Goal: Transaction & Acquisition: Purchase product/service

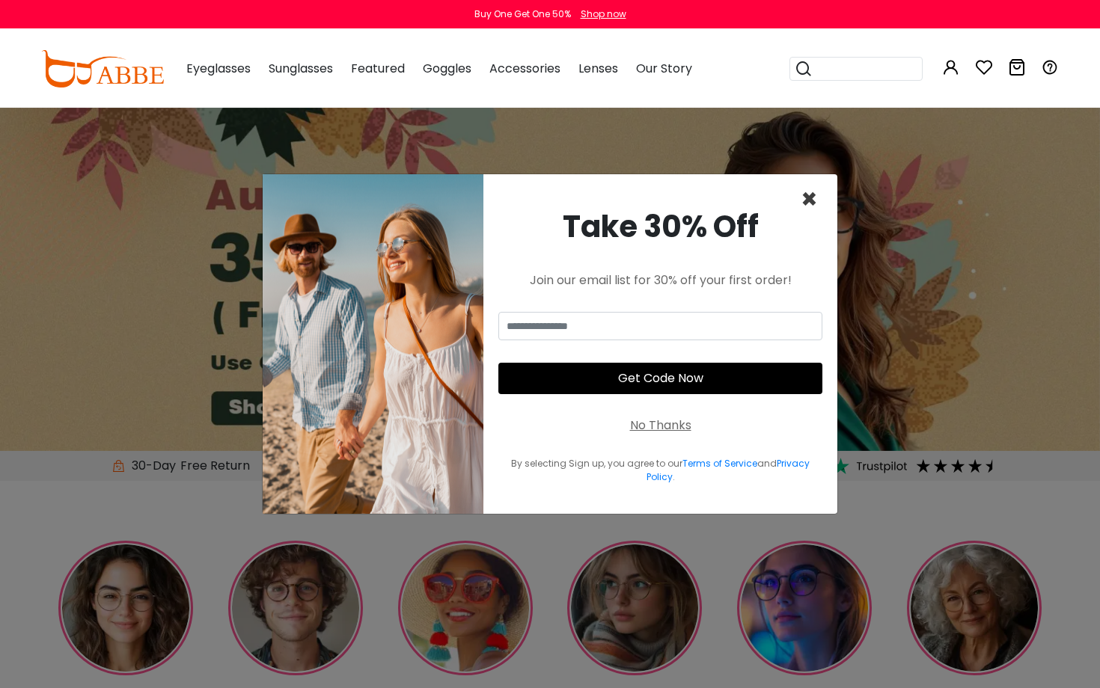
click at [810, 197] on span "×" at bounding box center [809, 199] width 17 height 38
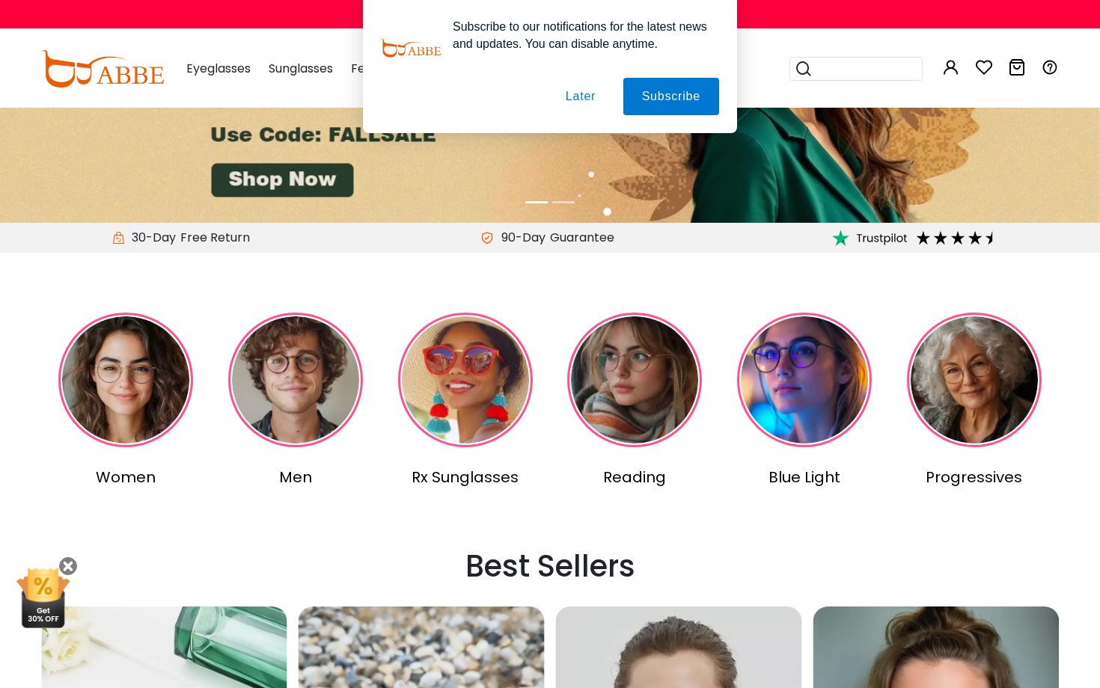
scroll to position [233, 0]
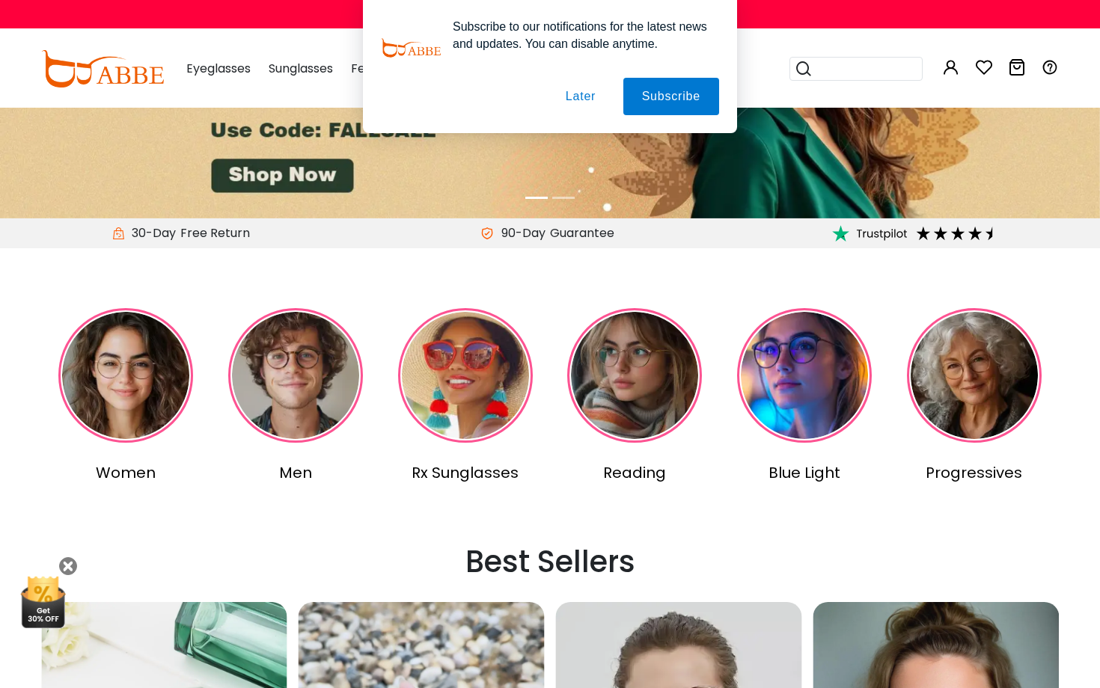
click at [126, 377] on img at bounding box center [125, 375] width 135 height 135
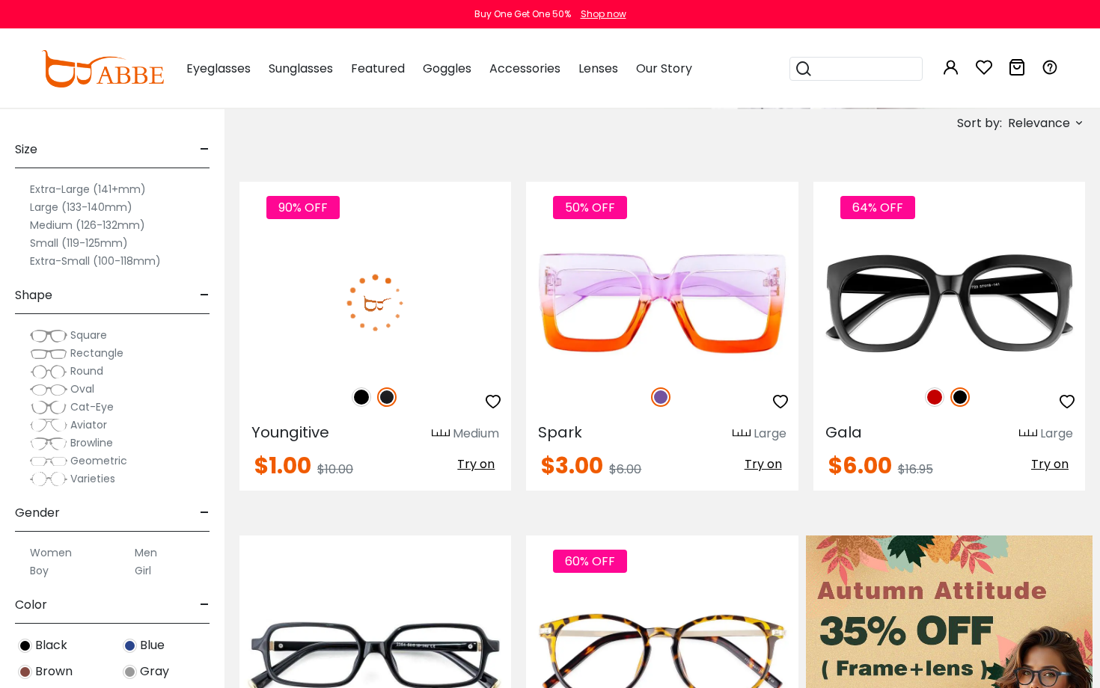
scroll to position [262, 0]
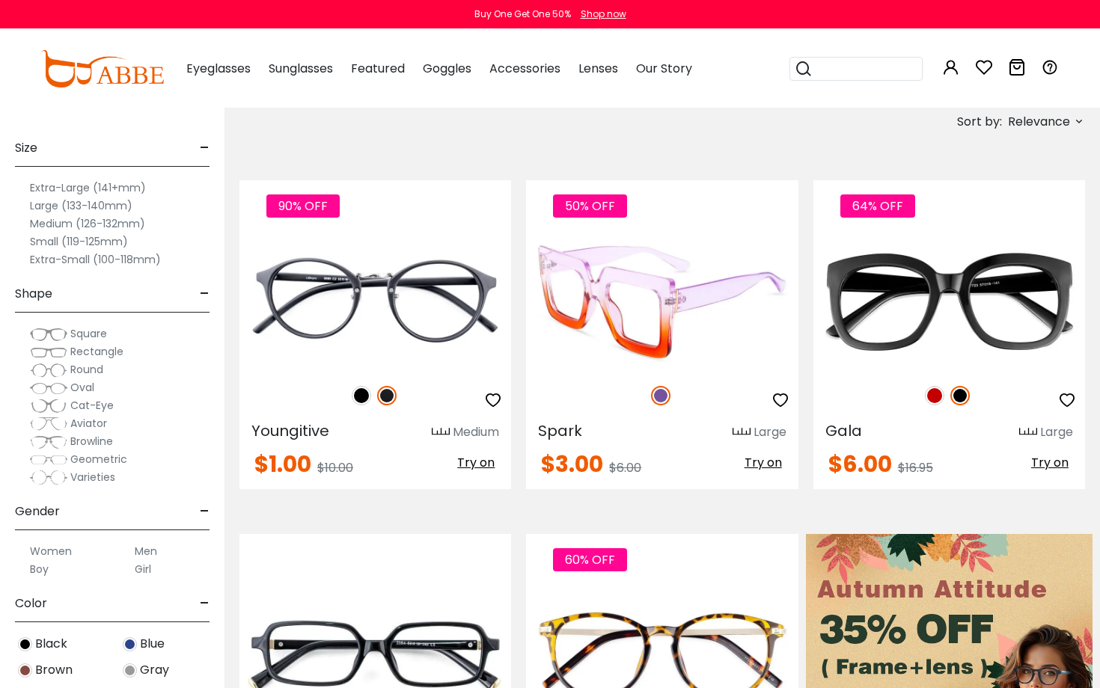
click at [673, 347] on img at bounding box center [662, 302] width 272 height 136
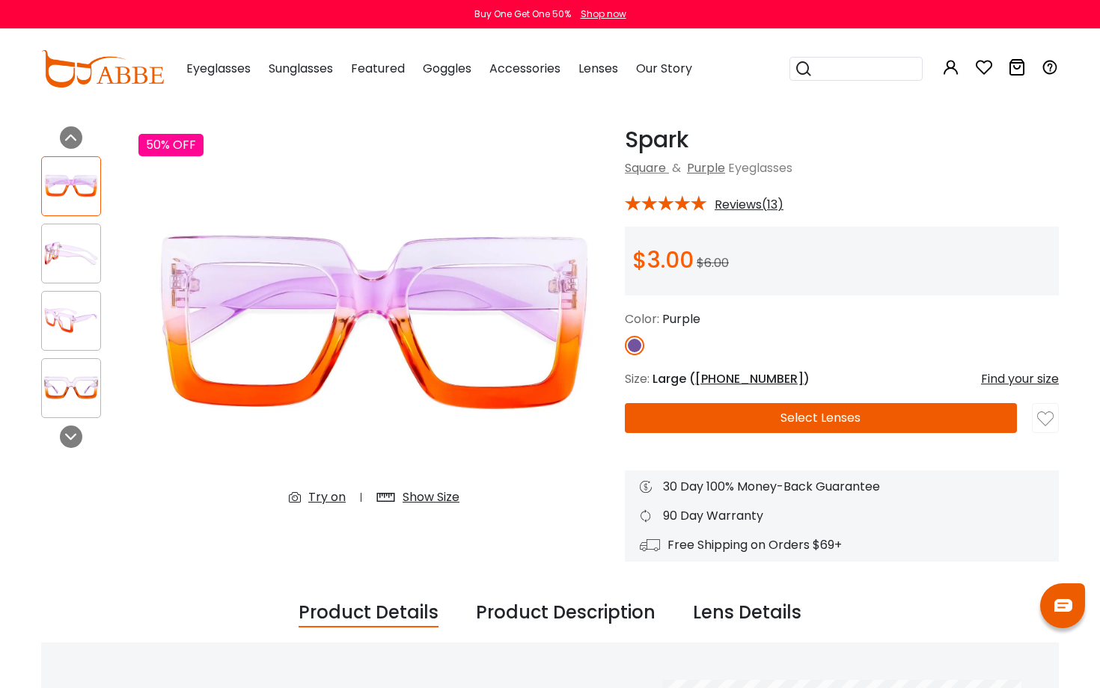
scroll to position [65, 0]
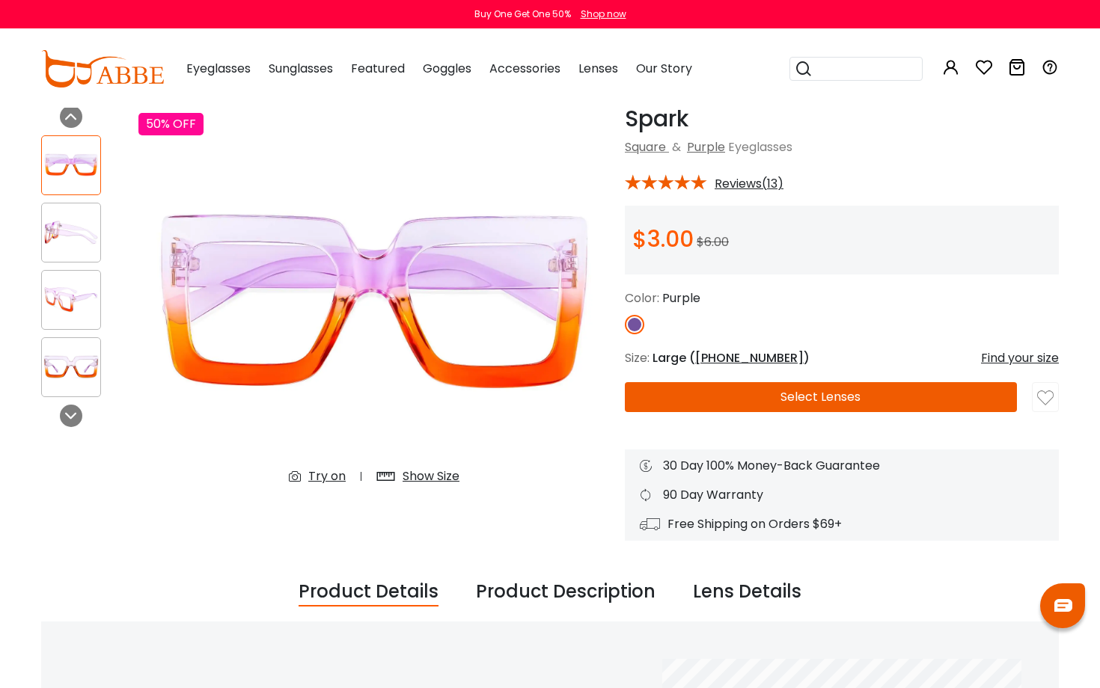
click at [424, 477] on div "Show Size" at bounding box center [431, 477] width 57 height 18
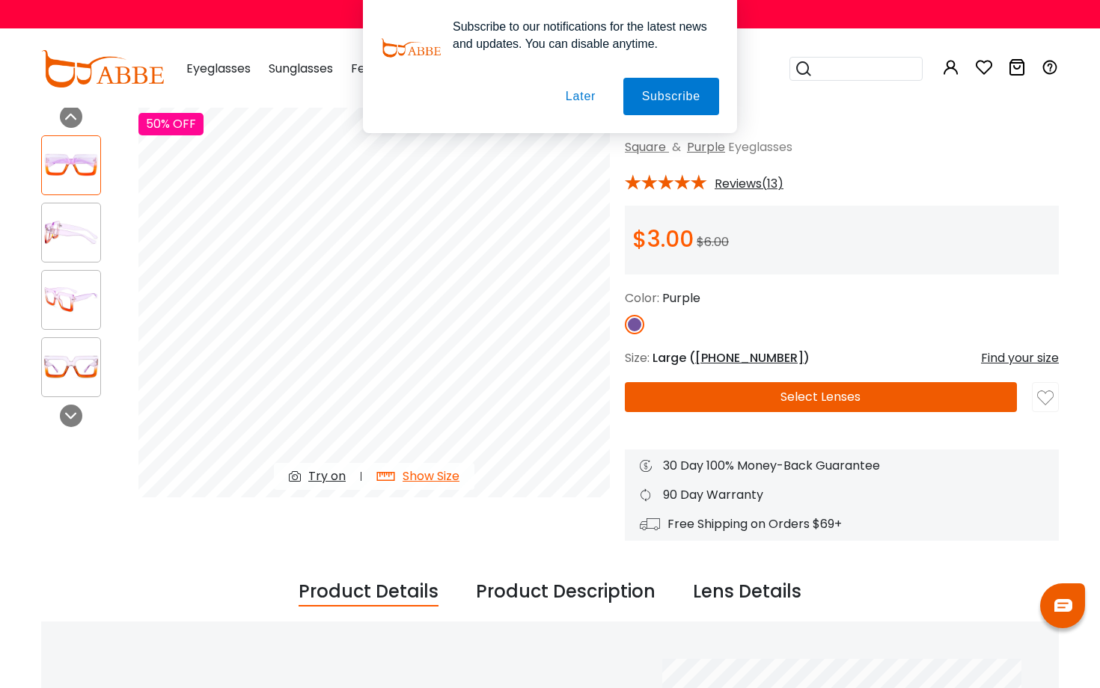
click at [0, 0] on button "Later" at bounding box center [0, 0] width 0 height 0
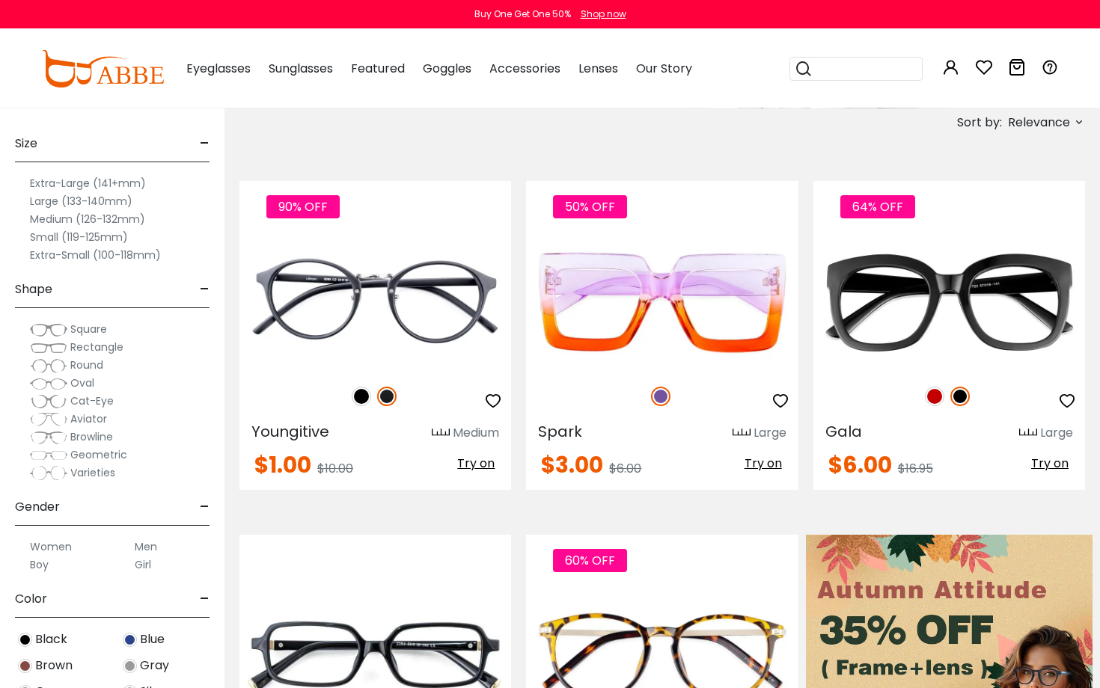
scroll to position [7, 0]
click at [79, 179] on label "Extra-Large (141+mm)" at bounding box center [88, 182] width 116 height 18
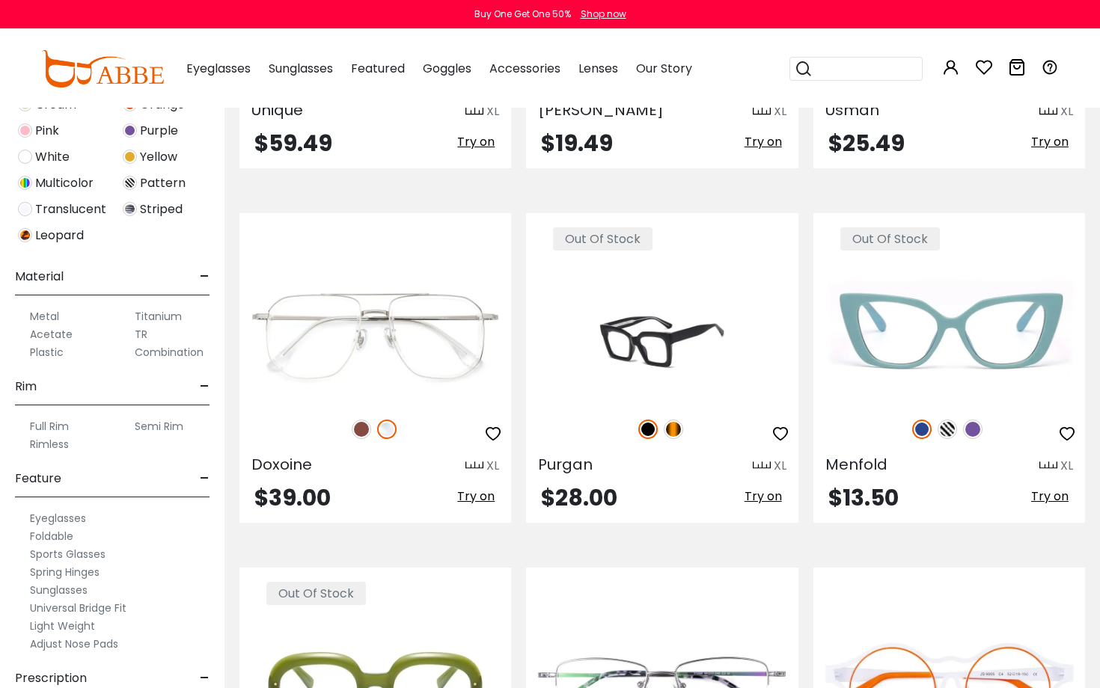
scroll to position [2383, 0]
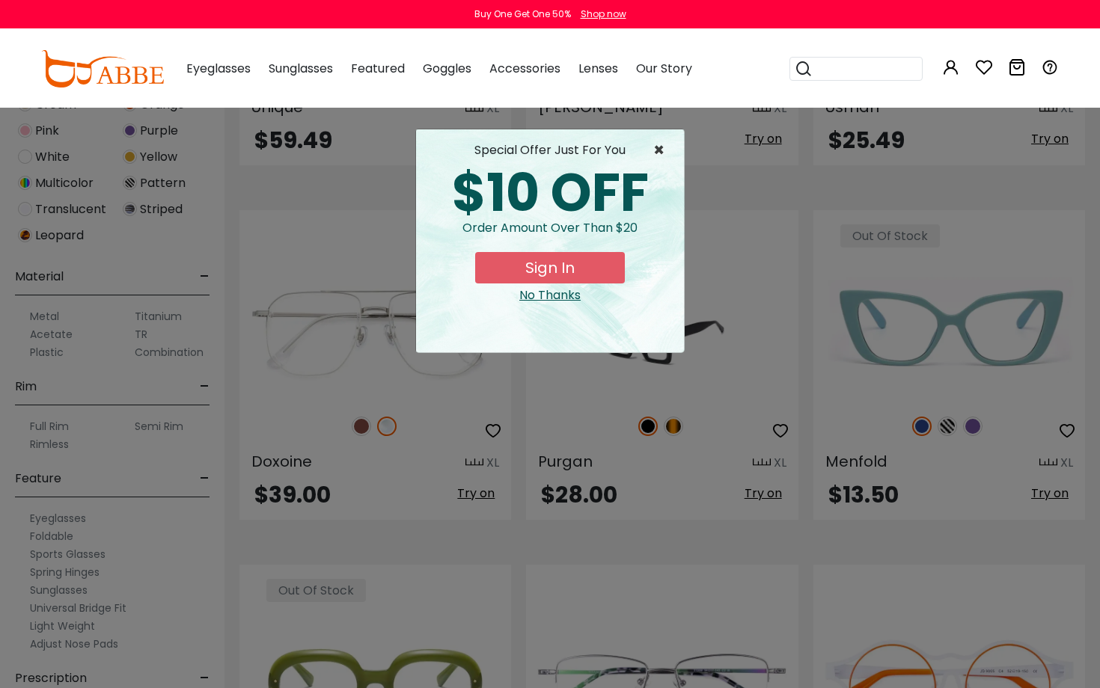
click at [662, 154] on span "×" at bounding box center [662, 150] width 19 height 18
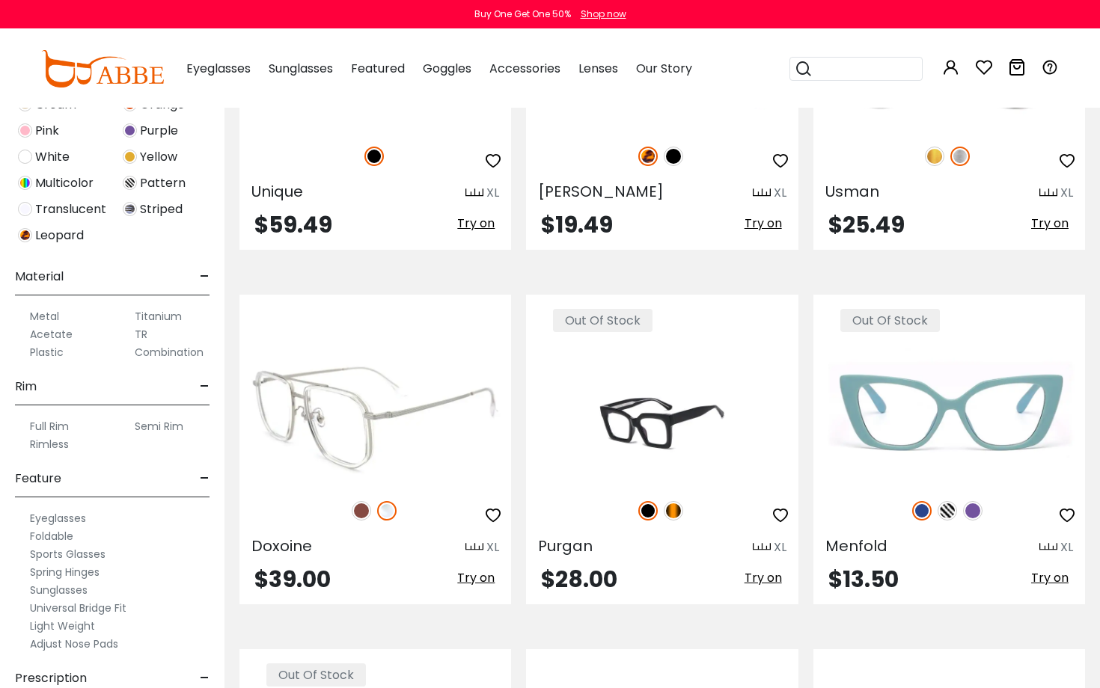
scroll to position [2297, 0]
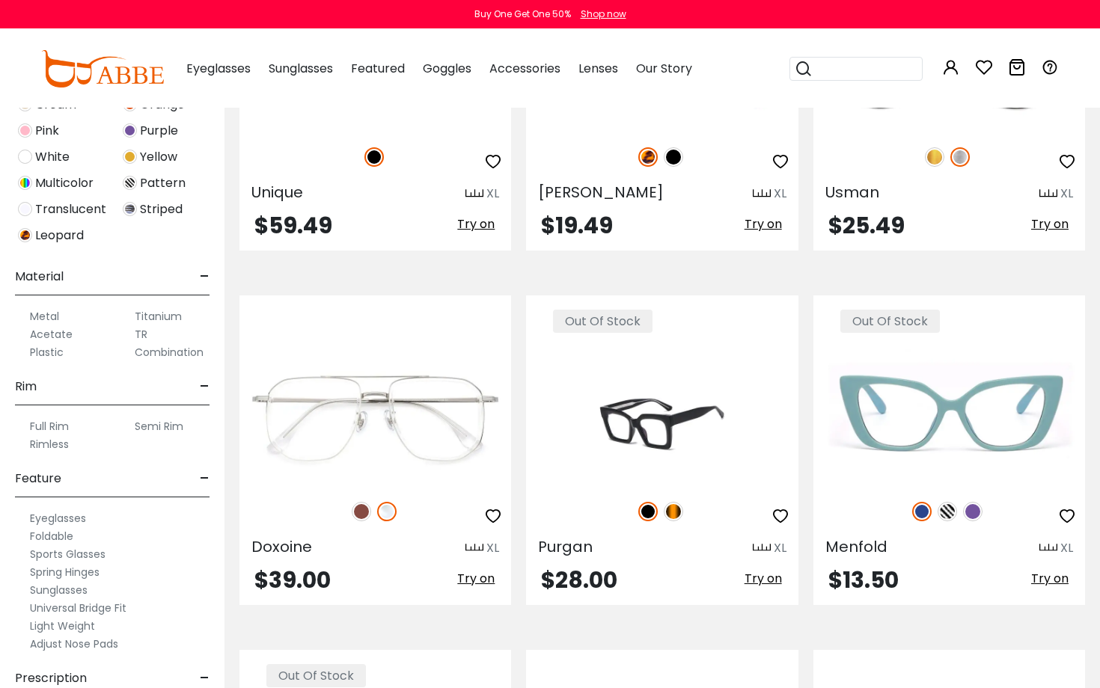
click at [73, 185] on span "Multicolor" at bounding box center [64, 183] width 58 height 18
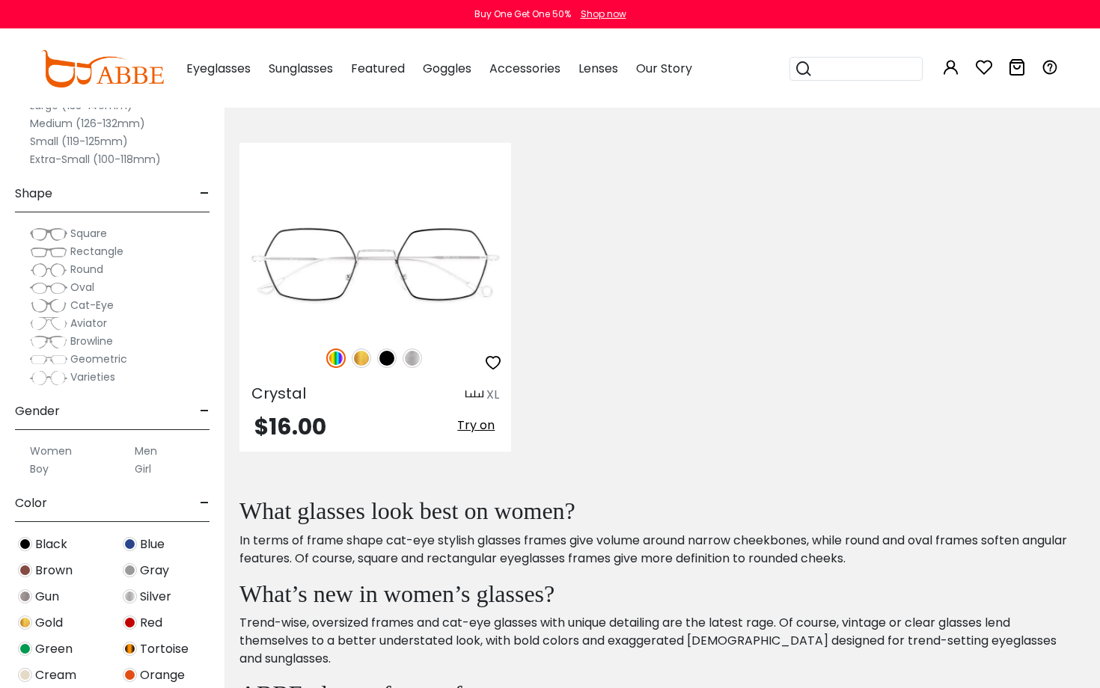
scroll to position [333, 0]
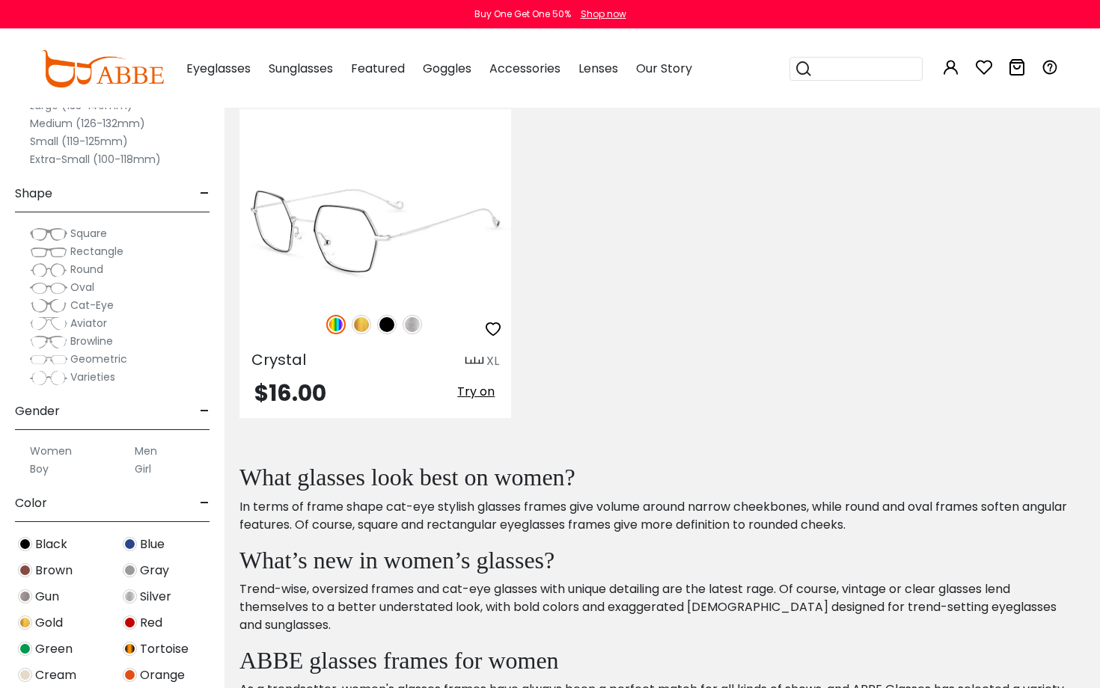
click at [334, 331] on img at bounding box center [335, 324] width 19 height 19
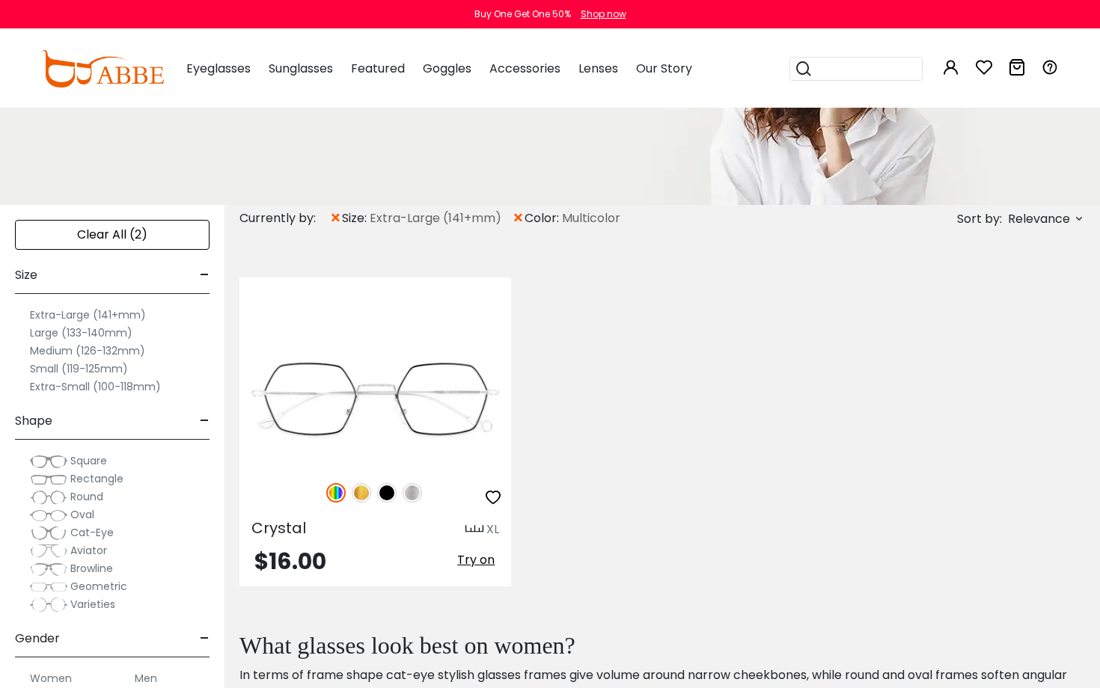
scroll to position [166, 0]
click at [57, 331] on label "Large (133-140mm)" at bounding box center [81, 332] width 103 height 18
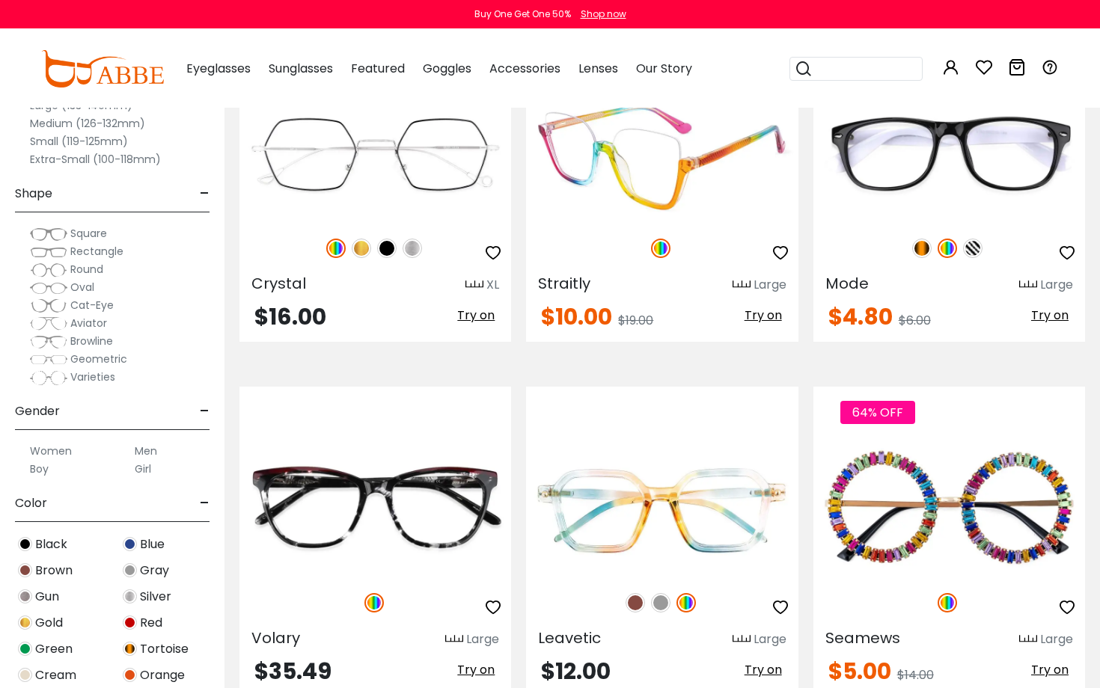
scroll to position [406, 0]
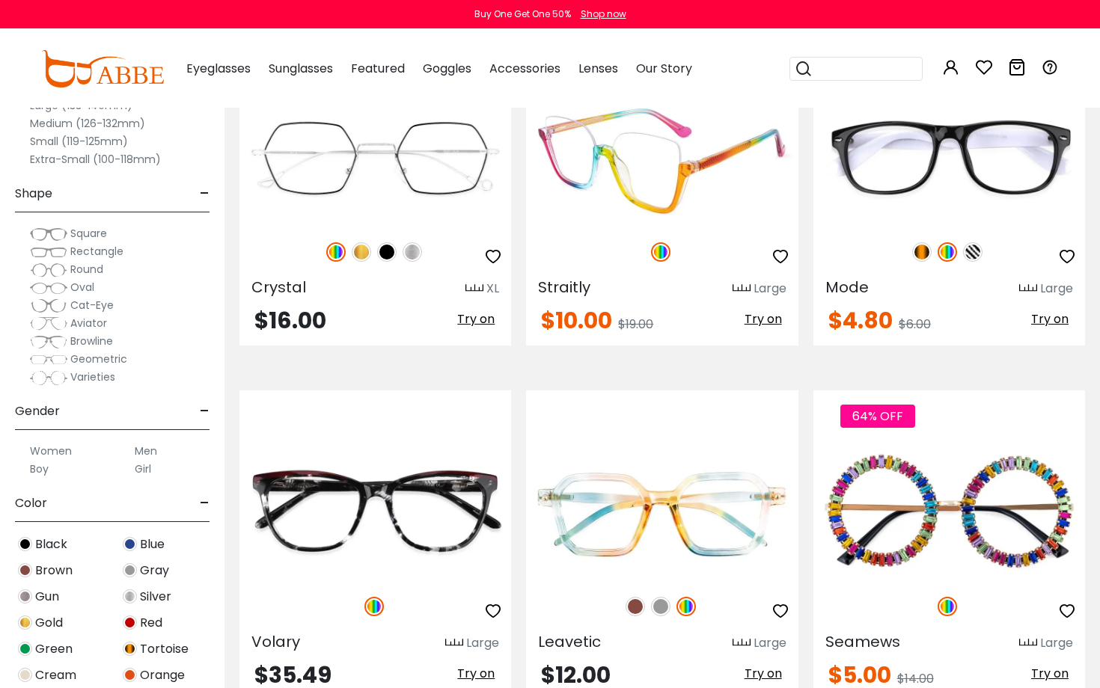
click at [651, 159] on img at bounding box center [662, 159] width 272 height 136
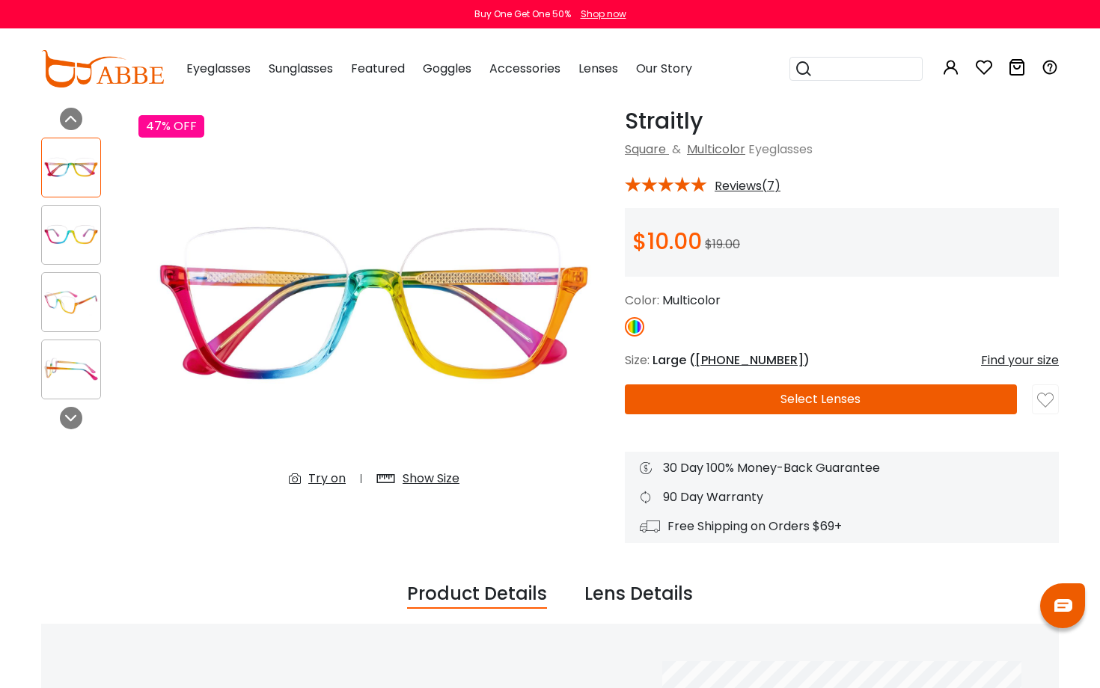
scroll to position [73, 0]
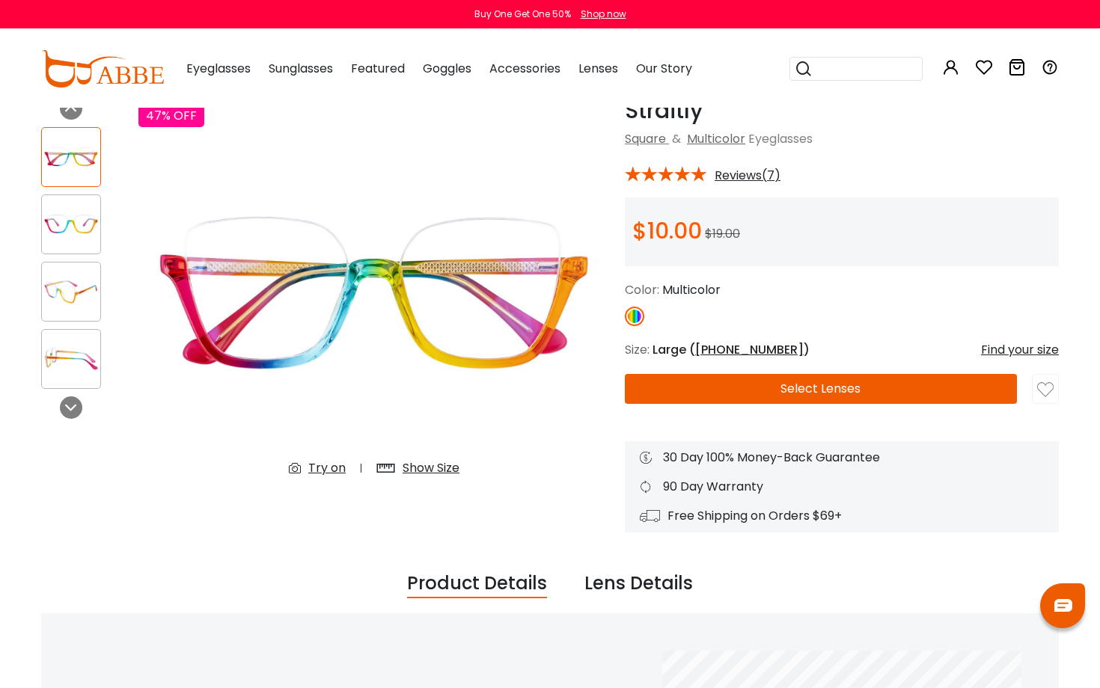
click at [432, 468] on div "Show Size" at bounding box center [431, 468] width 57 height 18
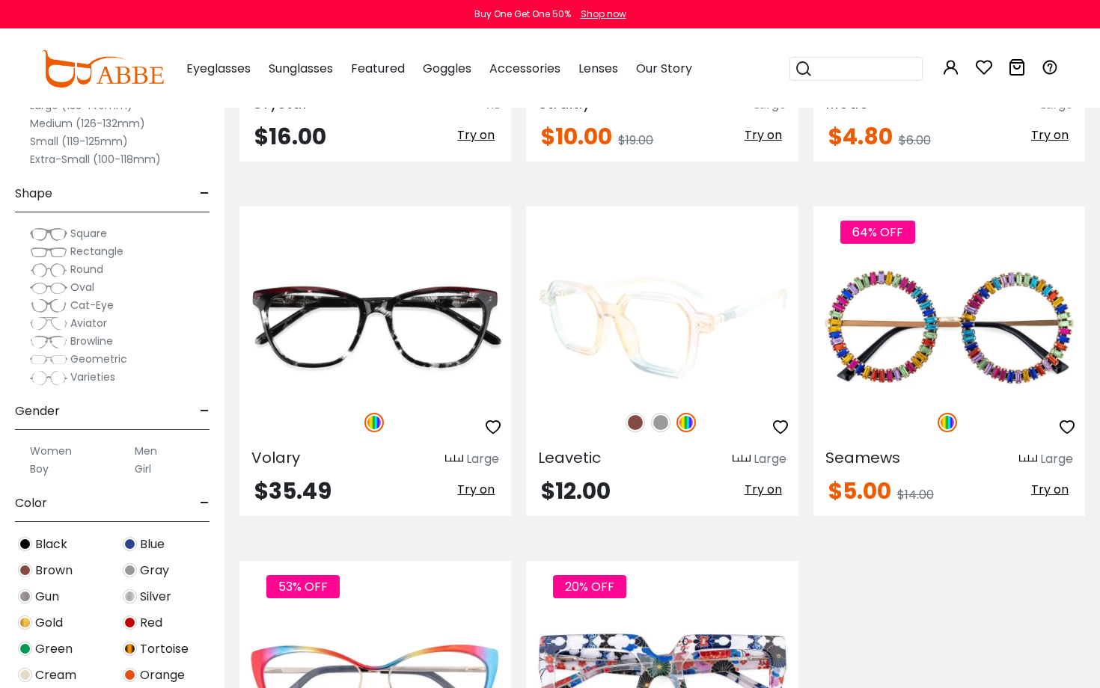
scroll to position [590, 0]
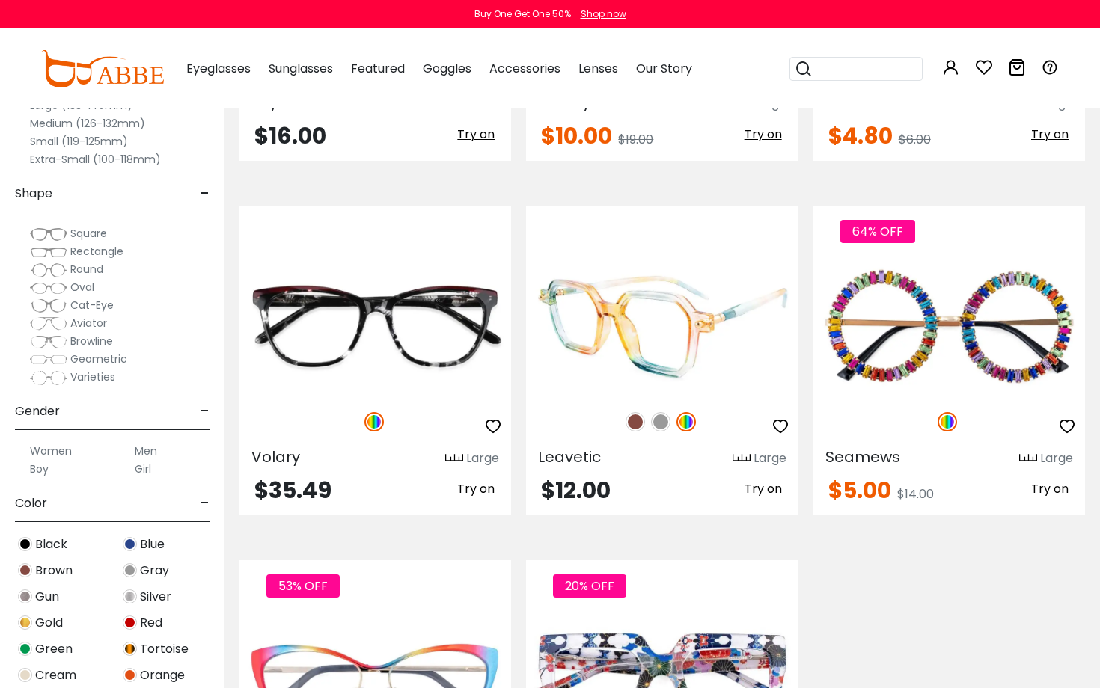
click at [738, 314] on img at bounding box center [662, 328] width 272 height 136
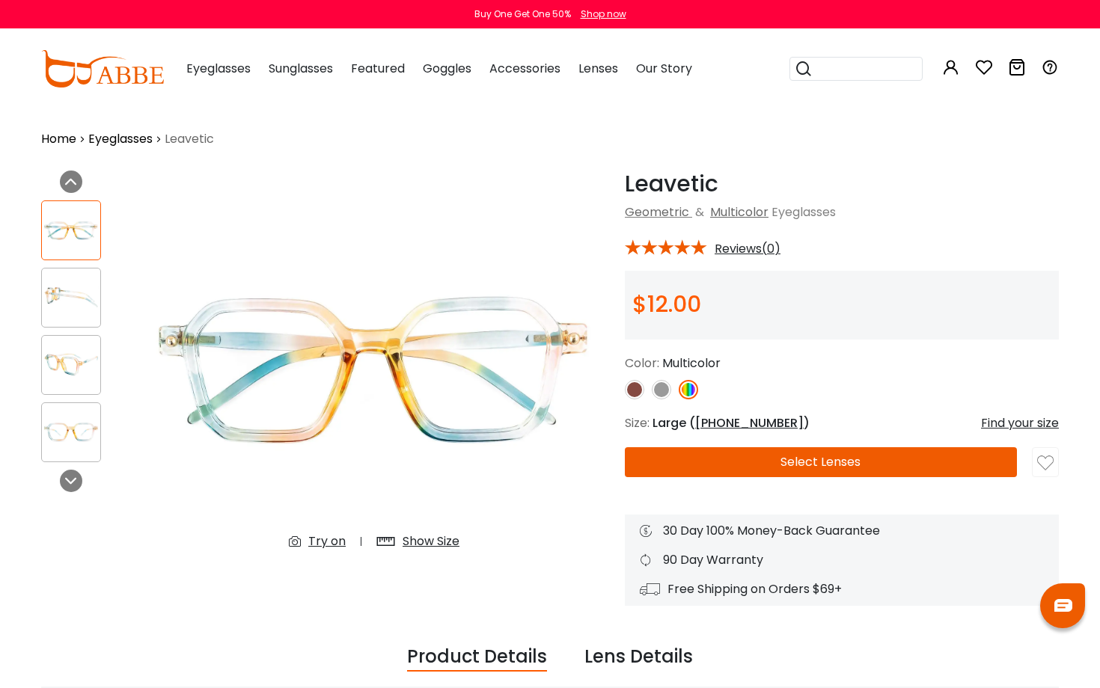
click at [64, 437] on img at bounding box center [71, 432] width 58 height 29
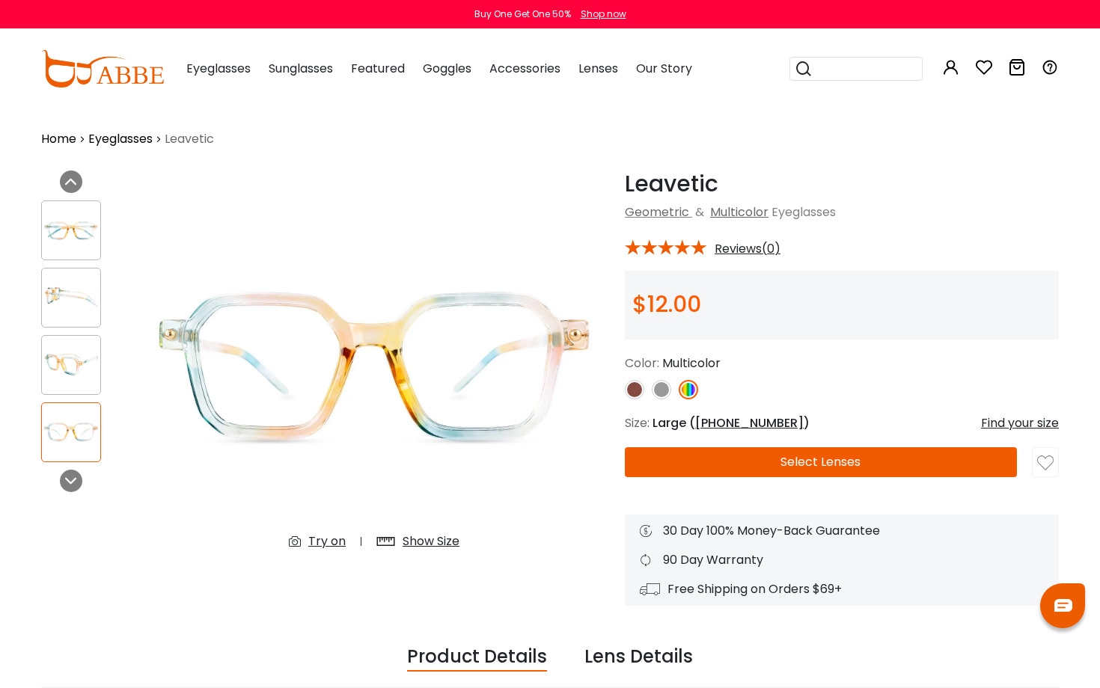
click at [423, 540] on div "Show Size" at bounding box center [431, 542] width 57 height 18
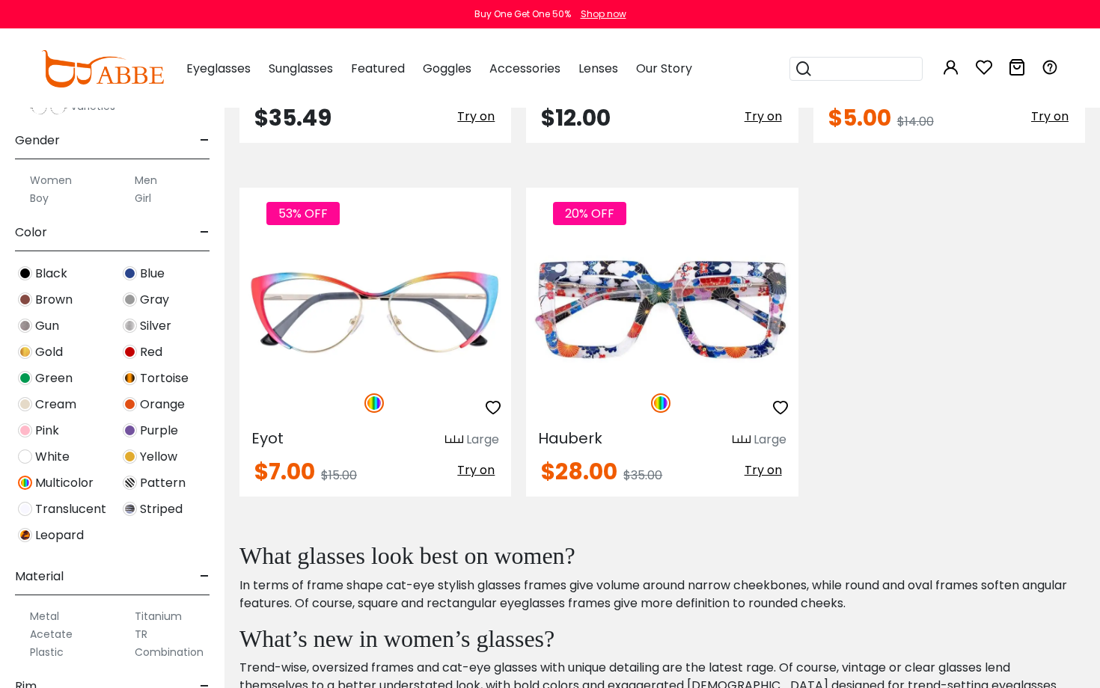
scroll to position [969, 0]
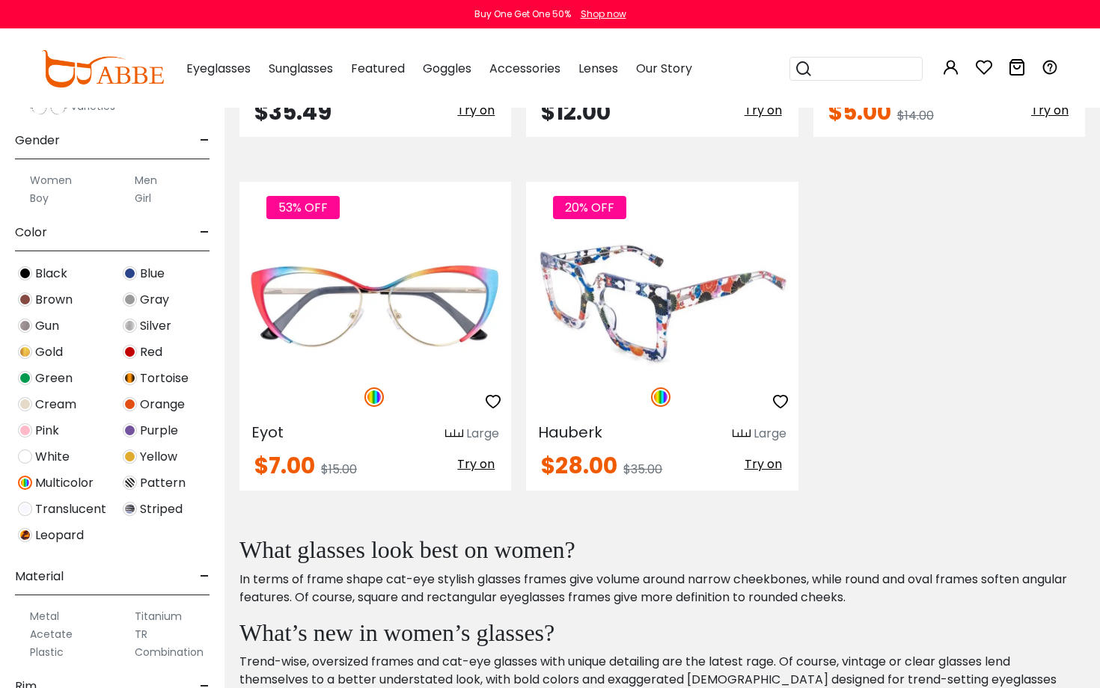
click at [663, 401] on img at bounding box center [660, 397] width 19 height 19
click at [661, 398] on img at bounding box center [660, 397] width 19 height 19
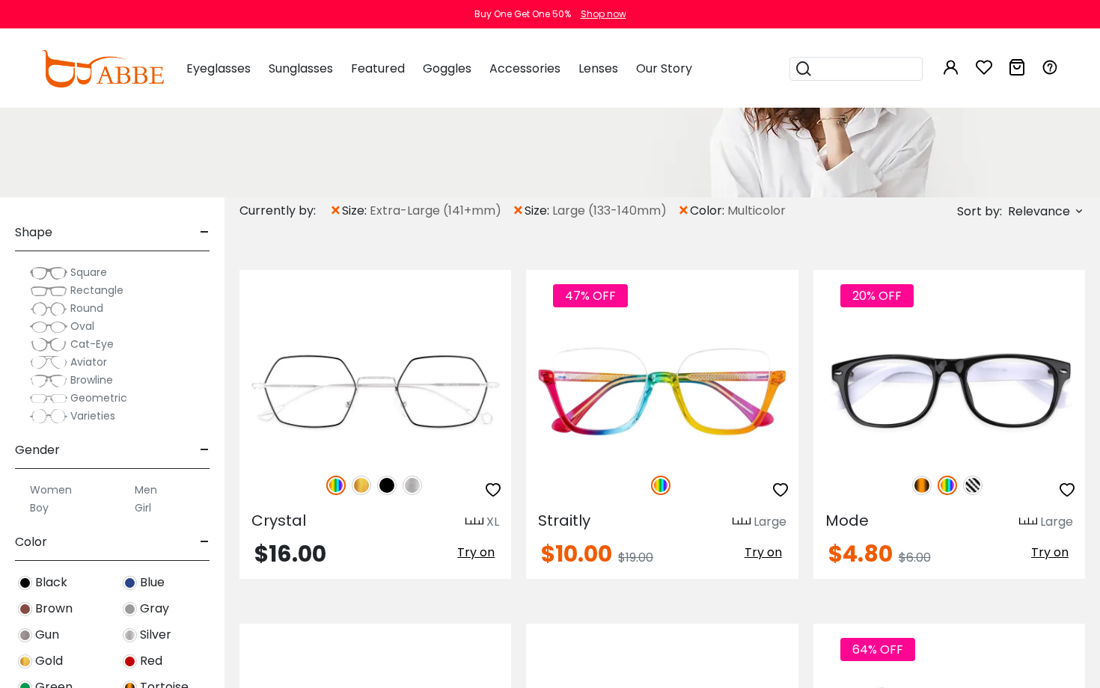
scroll to position [0, 0]
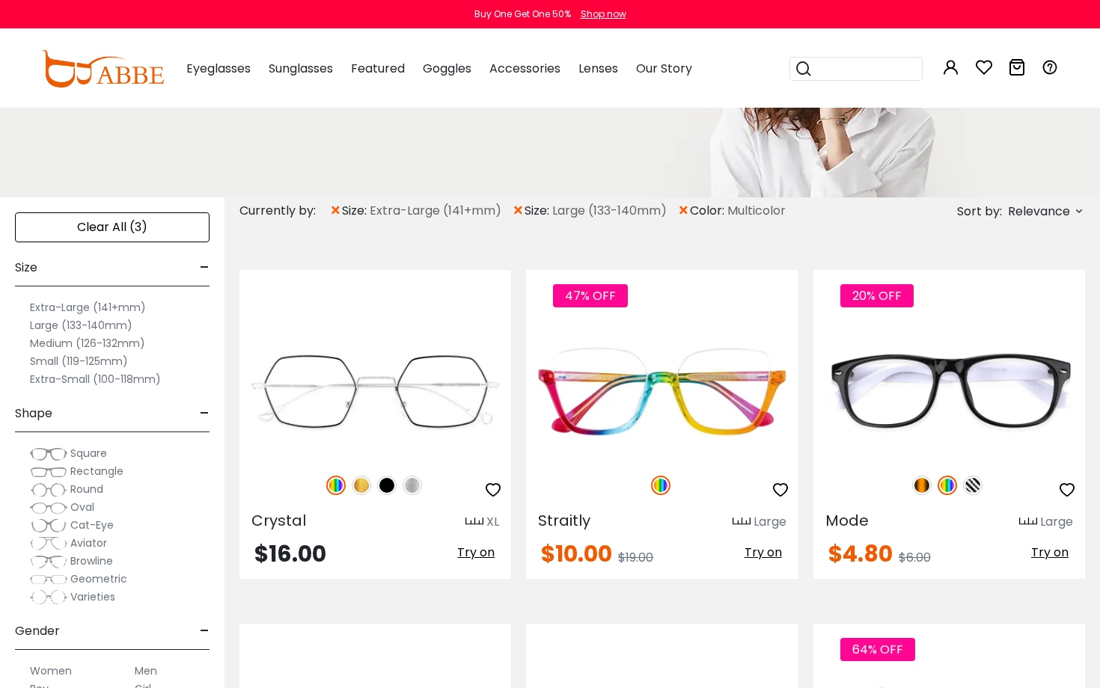
click at [98, 308] on label "Extra-Large (141+mm)" at bounding box center [88, 308] width 116 height 18
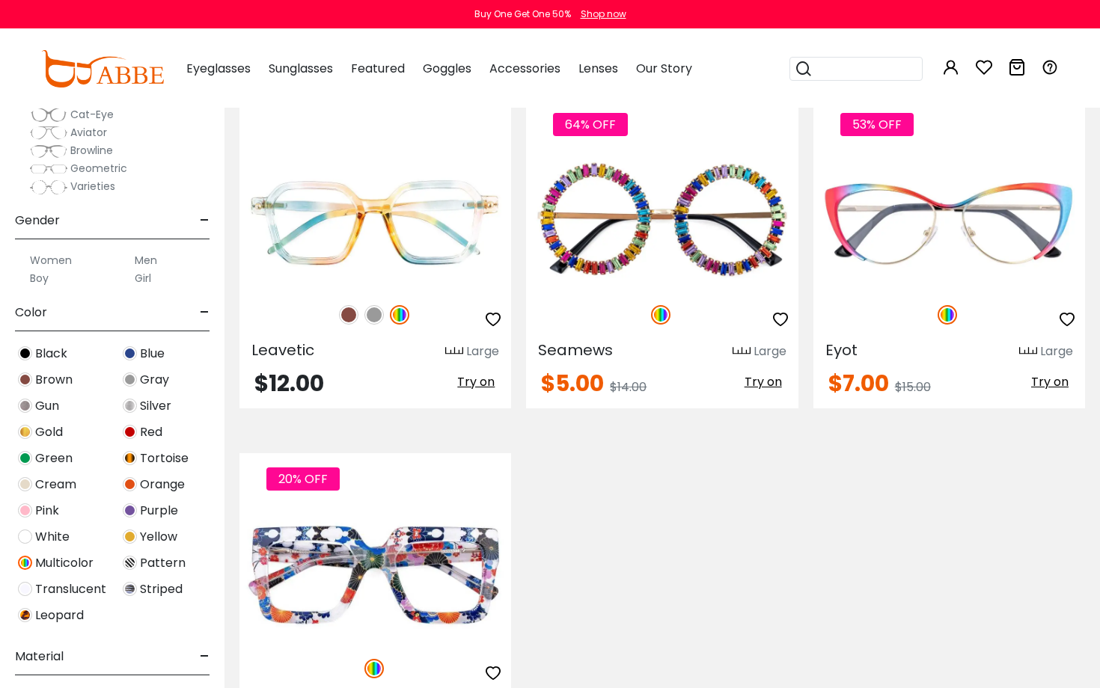
scroll to position [251, 0]
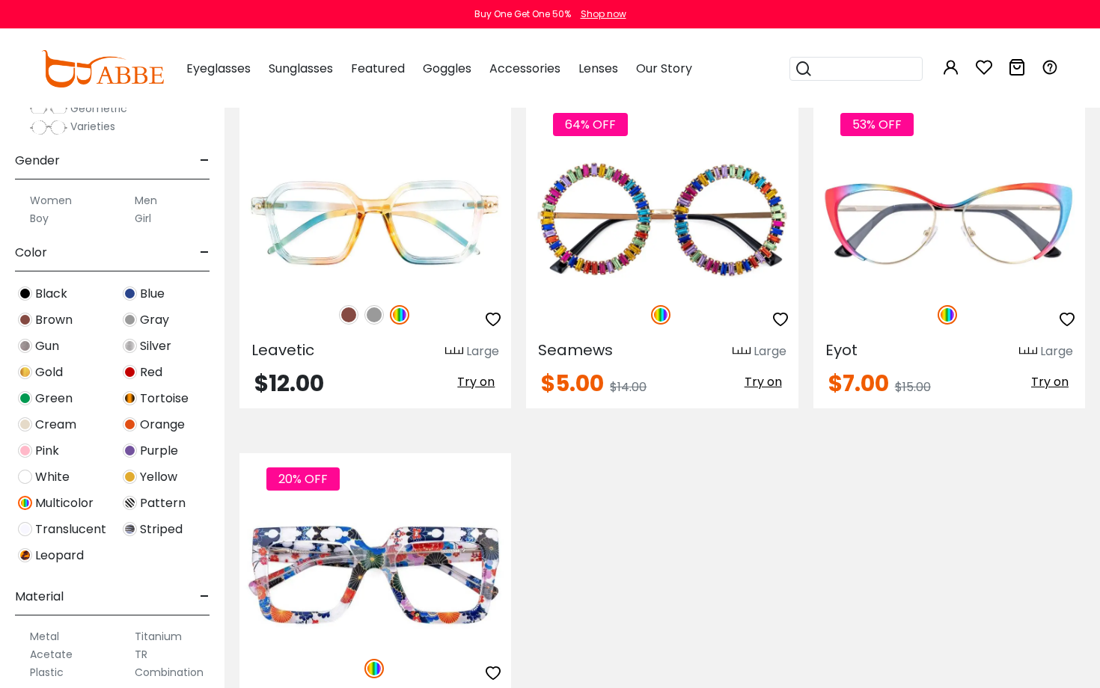
click at [27, 501] on img at bounding box center [25, 503] width 14 height 14
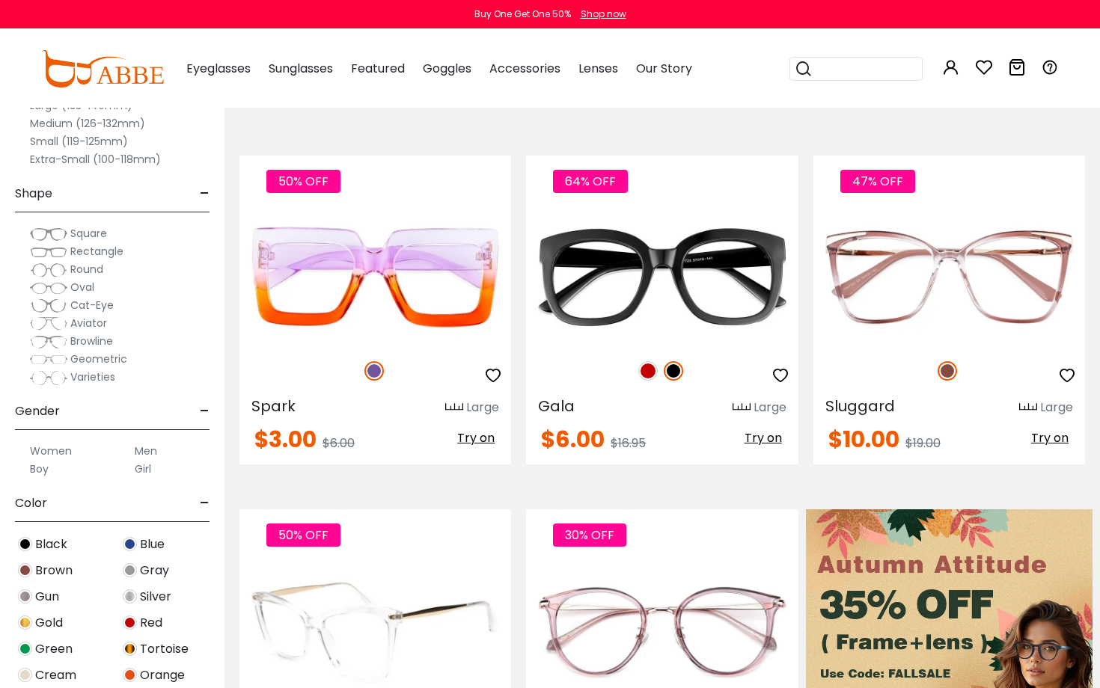
scroll to position [248, 0]
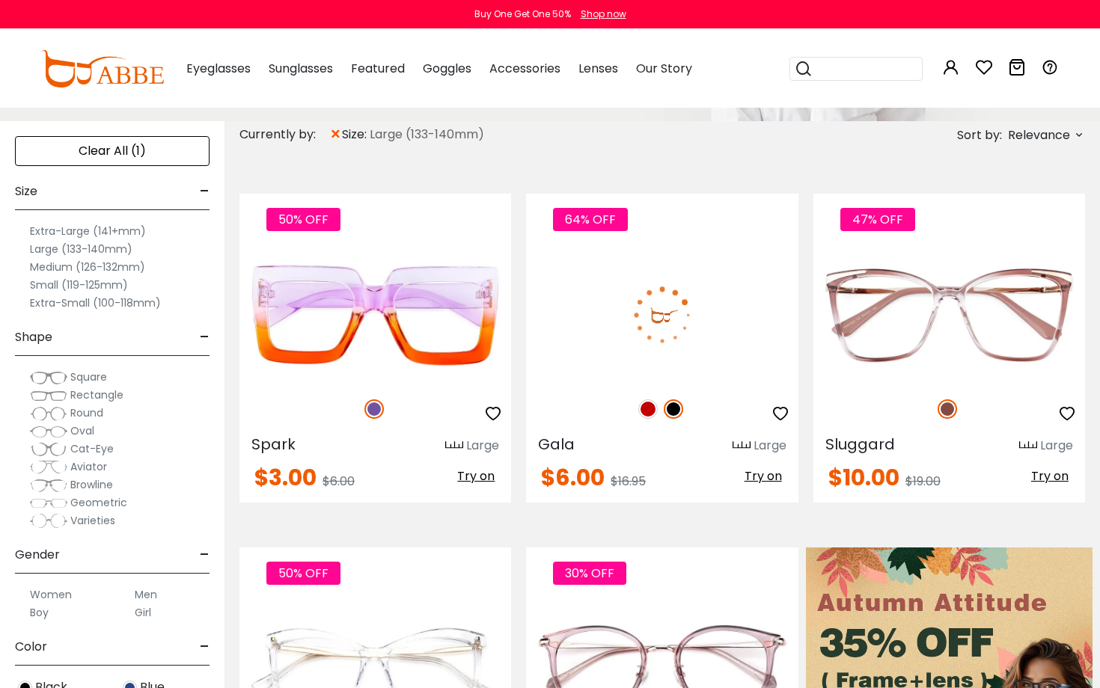
click at [648, 408] on img at bounding box center [647, 409] width 19 height 19
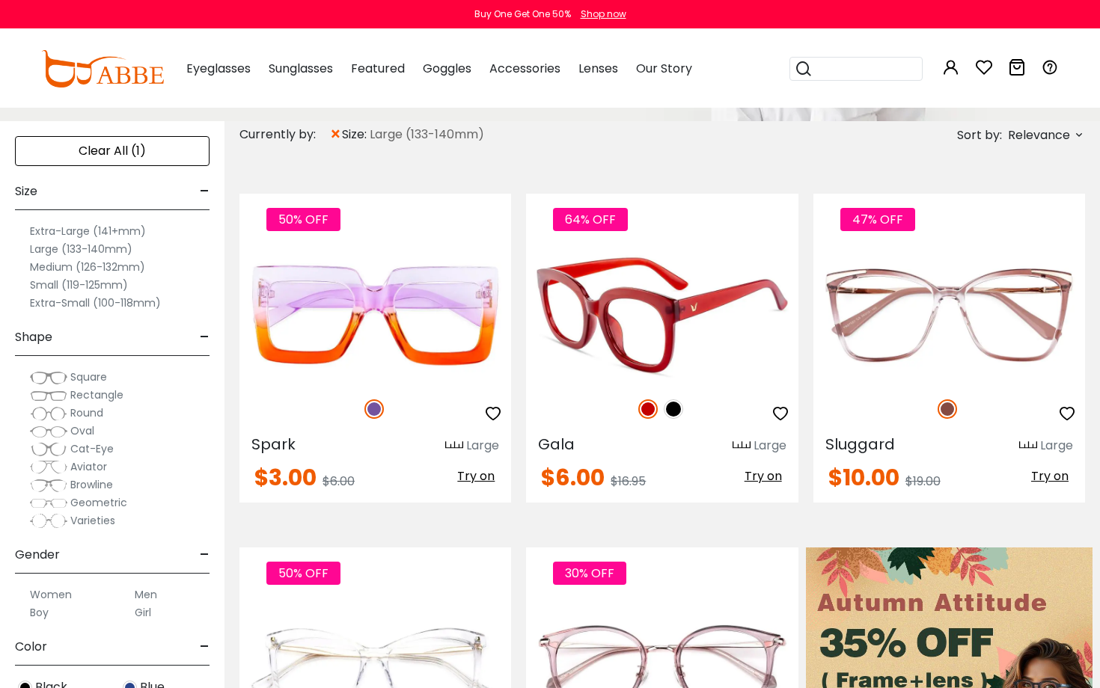
click at [623, 316] on img at bounding box center [662, 316] width 272 height 136
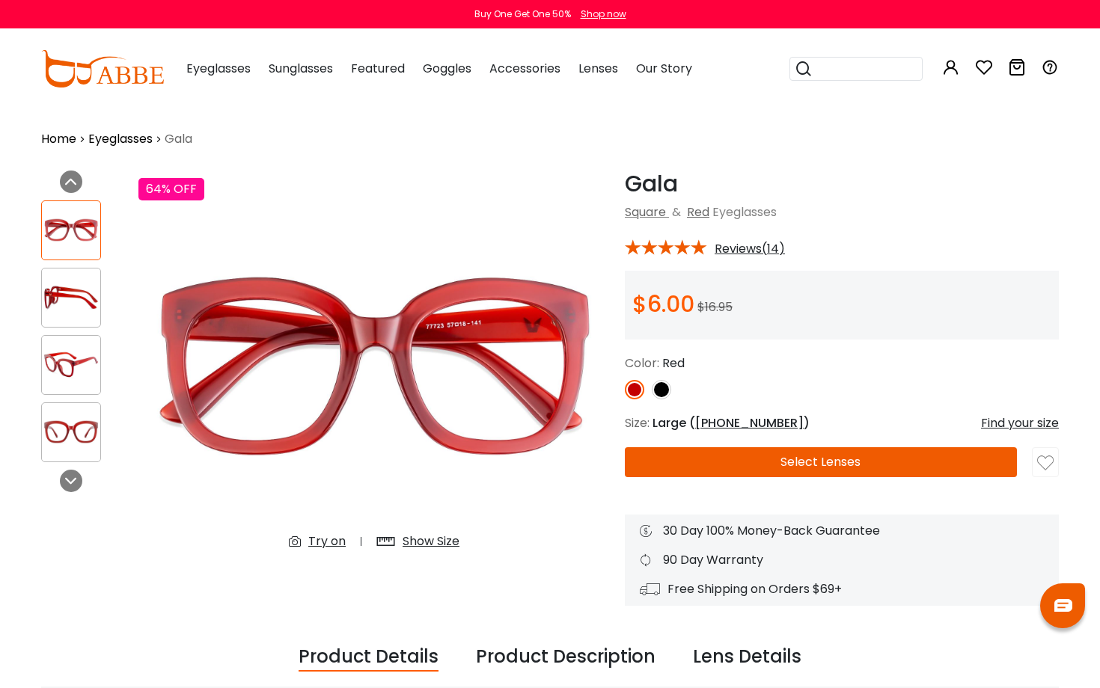
click at [434, 538] on div "Show Size" at bounding box center [431, 542] width 57 height 18
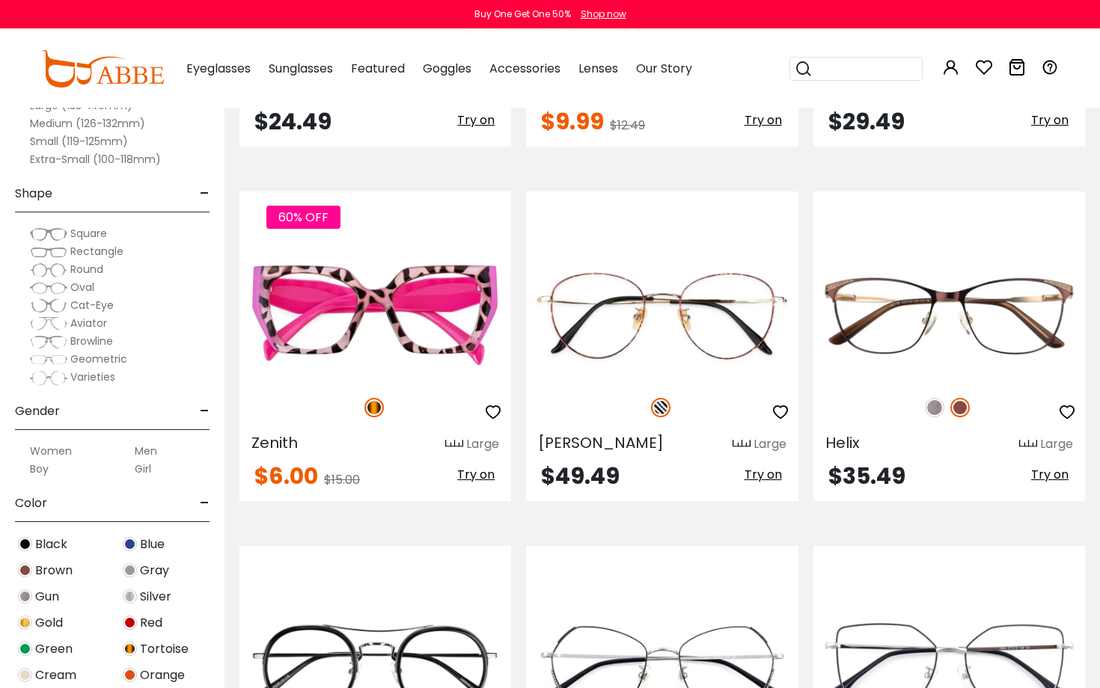
scroll to position [2411, 0]
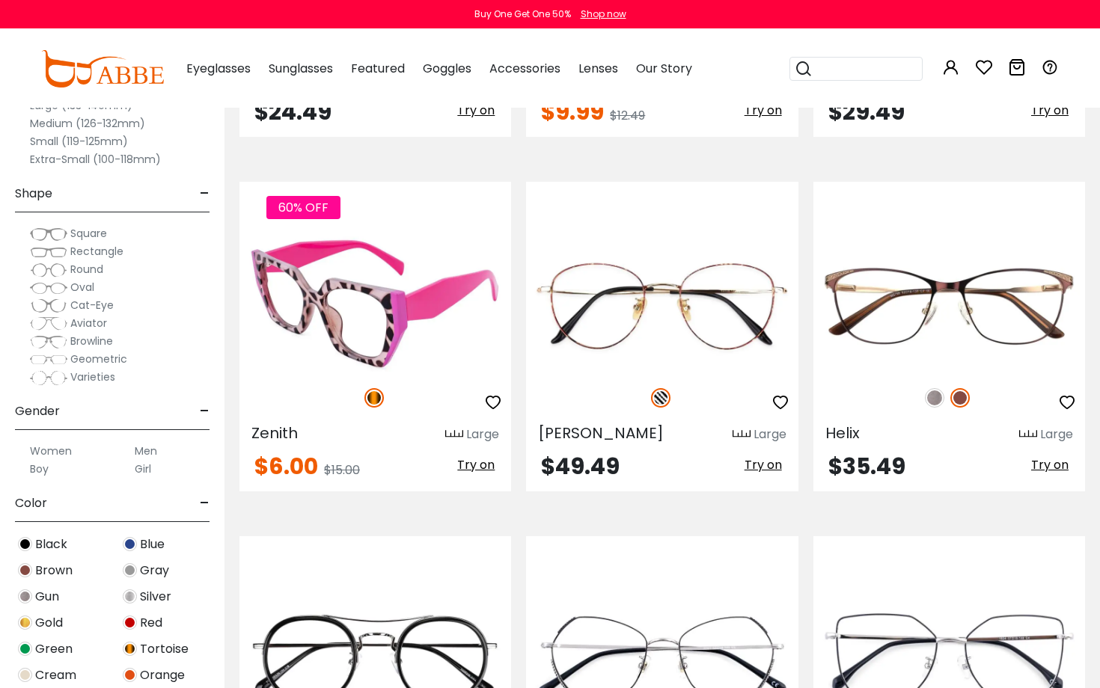
click at [345, 316] on img at bounding box center [375, 304] width 272 height 136
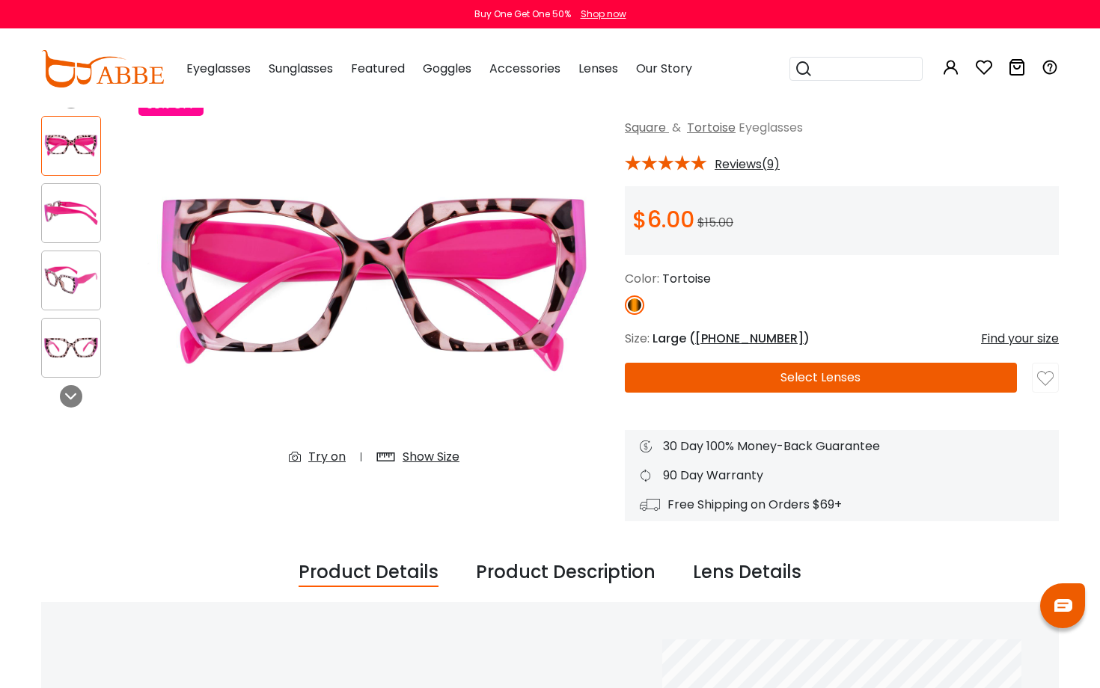
scroll to position [103, 0]
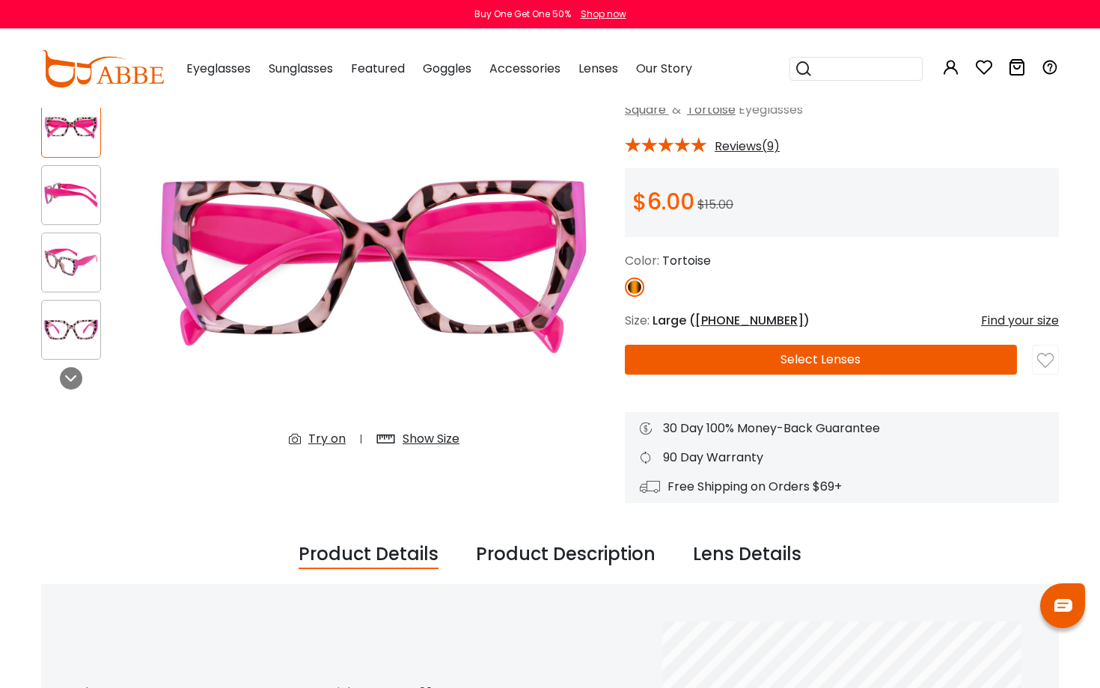
click at [441, 433] on div "Show Size" at bounding box center [431, 439] width 57 height 18
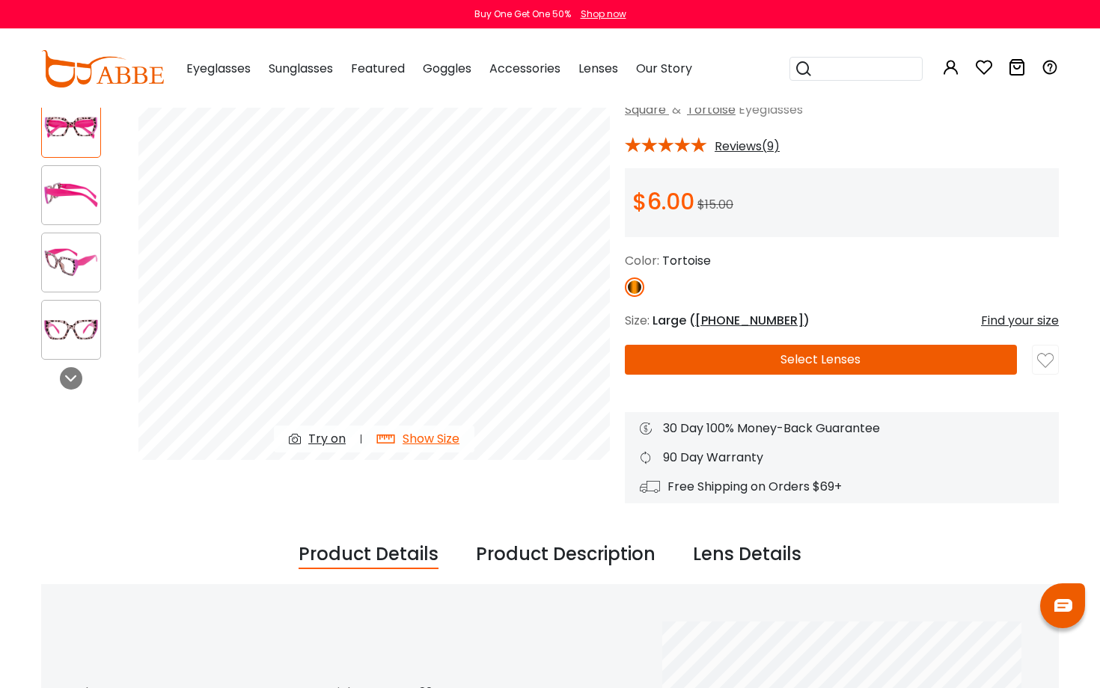
click at [66, 256] on img at bounding box center [71, 262] width 58 height 29
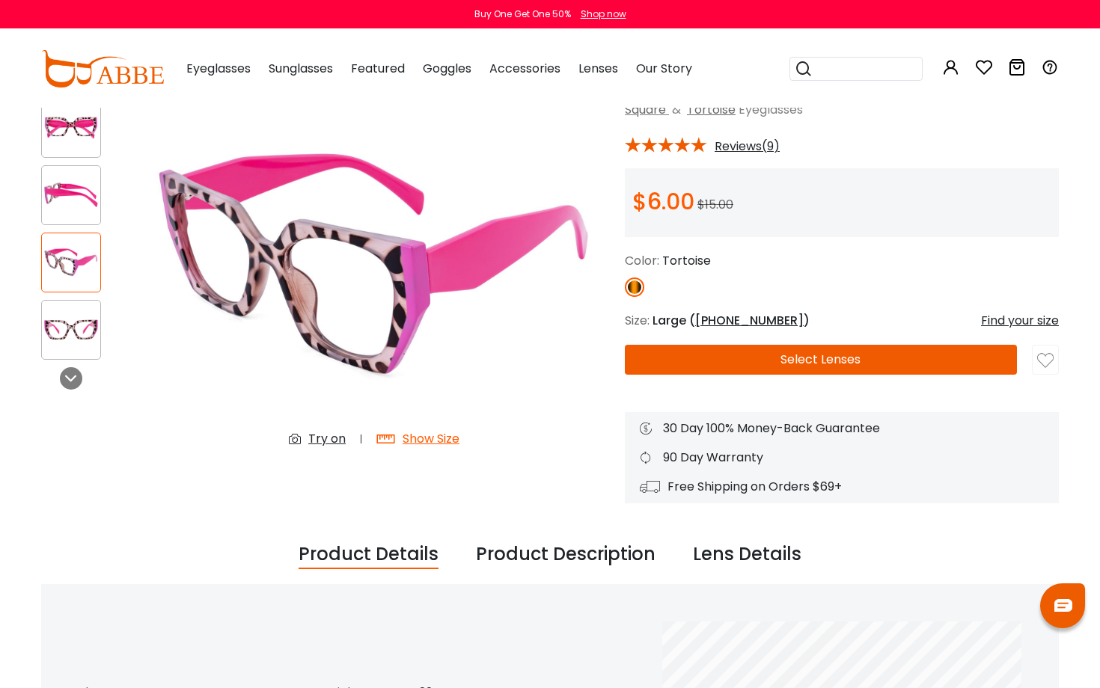
click at [64, 326] on img at bounding box center [71, 329] width 58 height 29
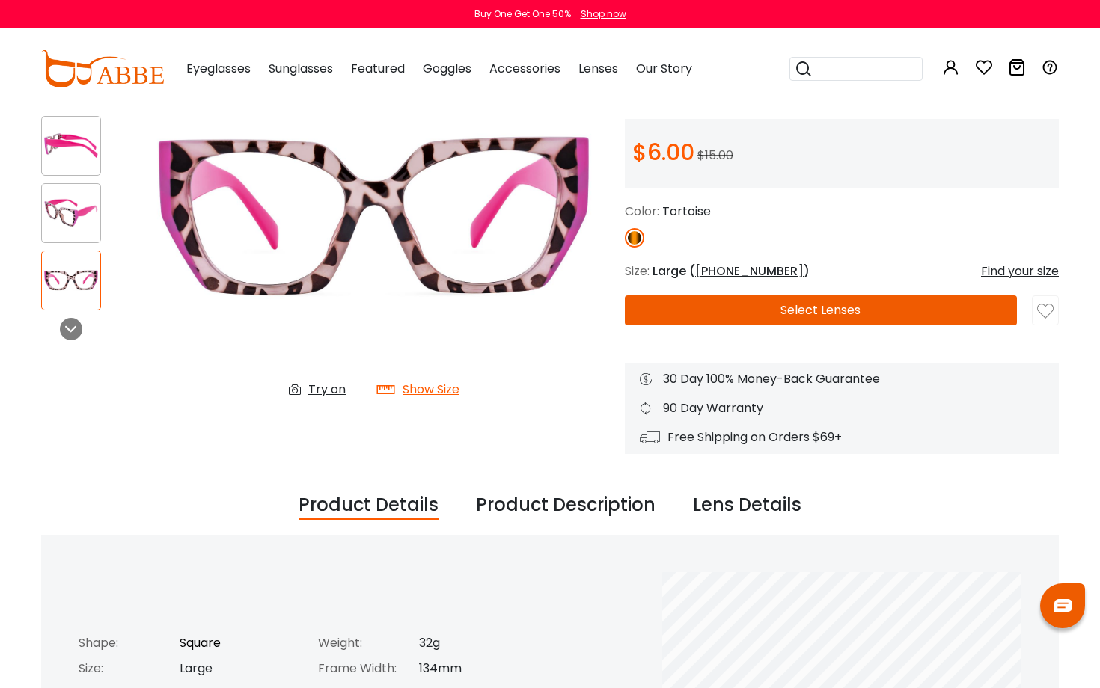
scroll to position [161, 0]
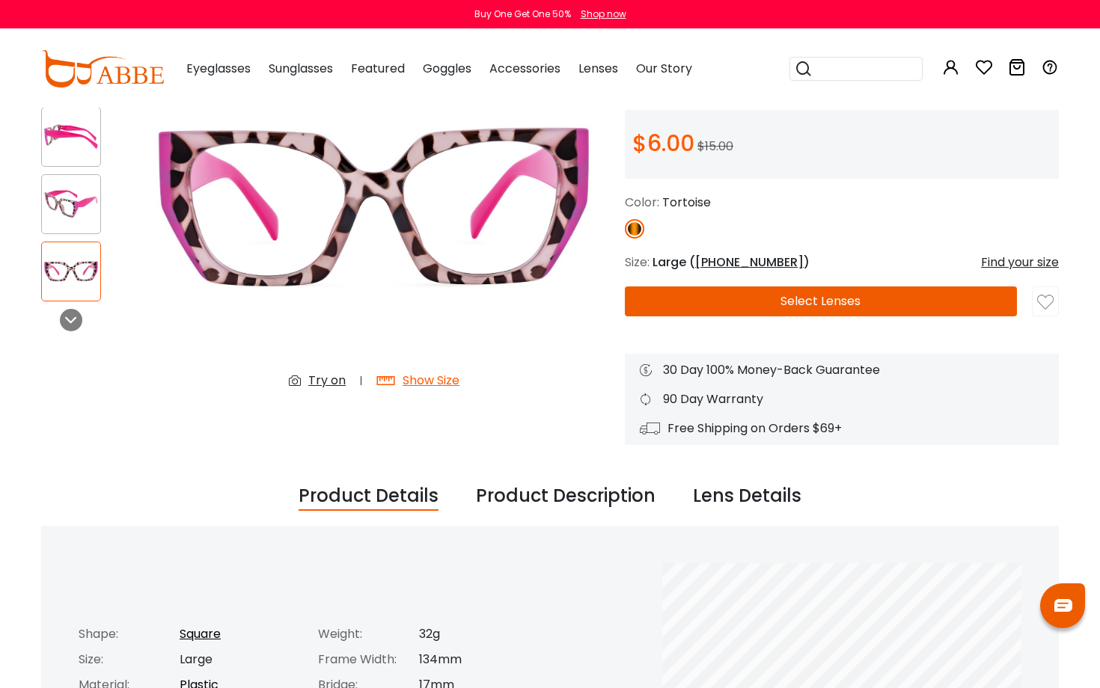
click at [321, 379] on div "Try on" at bounding box center [326, 381] width 37 height 18
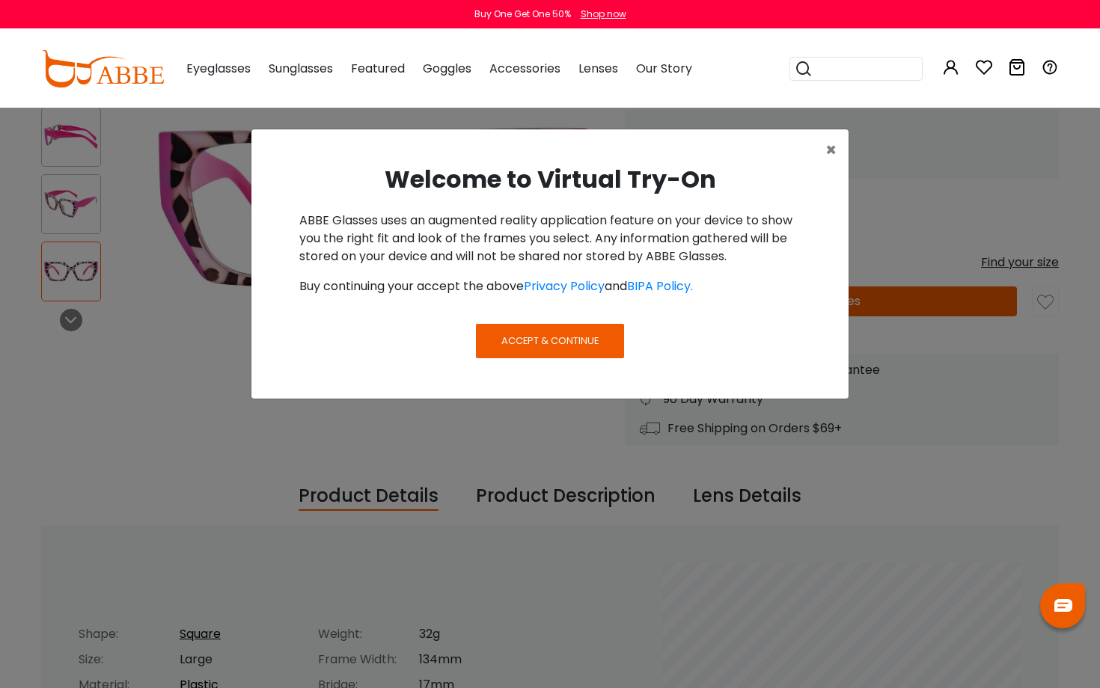
click at [638, 516] on div "× Welcome to Virtual Try-On ABBE Glasses uses an augmented reality application …" at bounding box center [550, 344] width 1100 height 688
